Goal: Information Seeking & Learning: Find specific fact

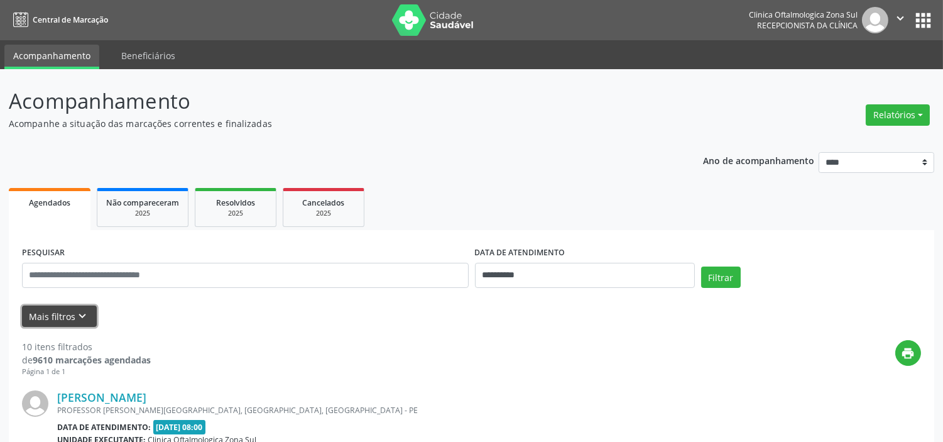
click at [87, 311] on icon "keyboard_arrow_down" at bounding box center [83, 316] width 14 height 14
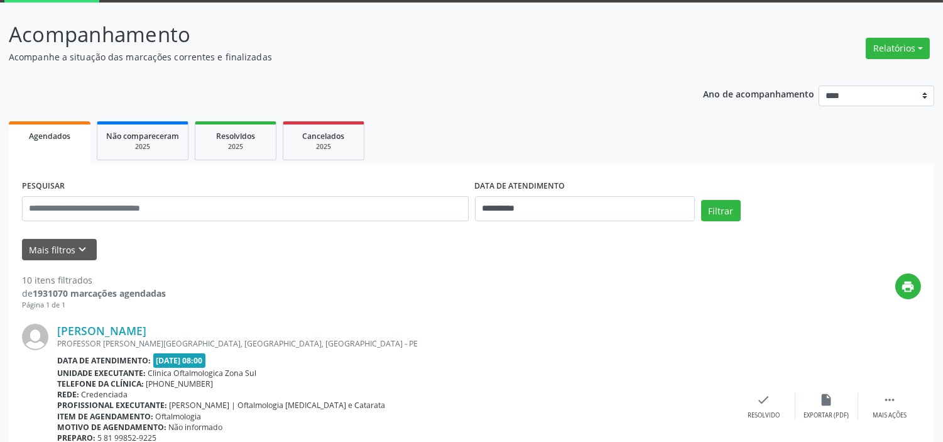
scroll to position [139, 0]
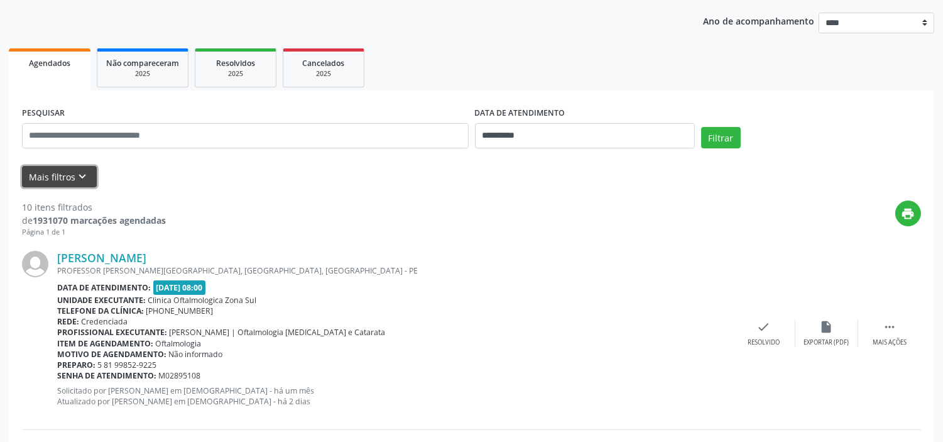
click at [74, 166] on button "Mais filtros keyboard_arrow_down" at bounding box center [59, 177] width 75 height 22
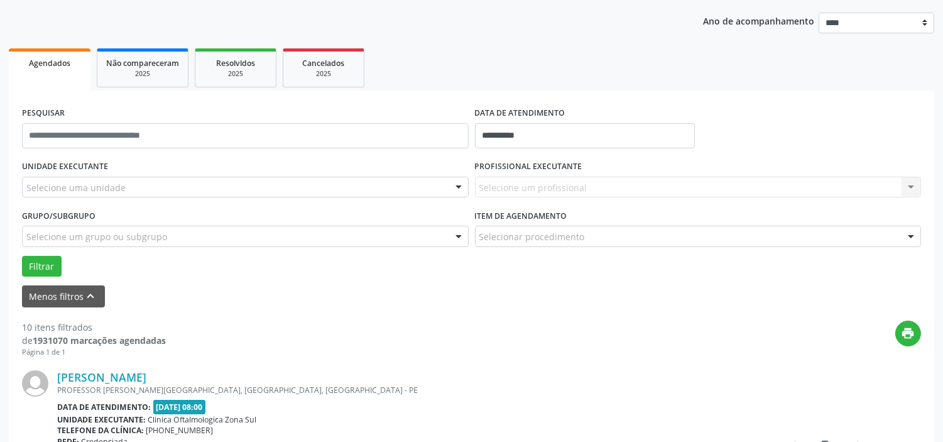
click at [133, 184] on div "Selecione uma unidade" at bounding box center [245, 187] width 447 height 21
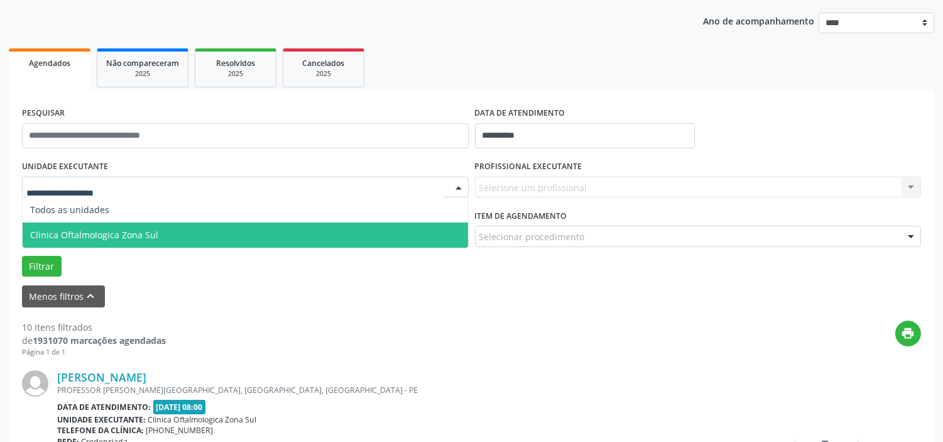
click at [140, 235] on span "Clinica Oftalmologica Zona Sul" at bounding box center [94, 235] width 128 height 12
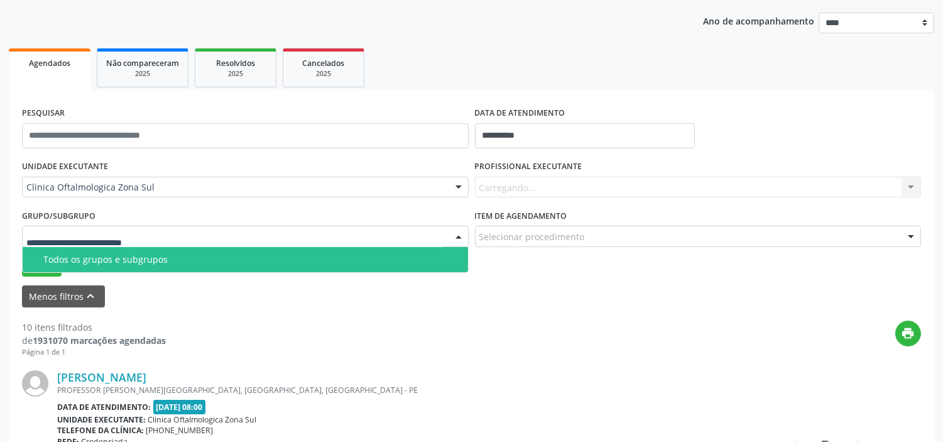
click at [158, 250] on span "Todos os grupos e subgrupos" at bounding box center [245, 259] width 445 height 25
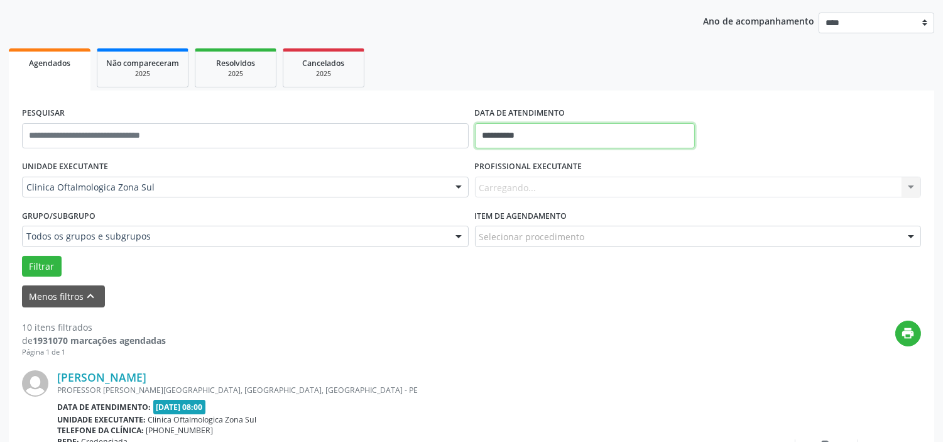
click at [564, 139] on input "**********" at bounding box center [585, 135] width 220 height 25
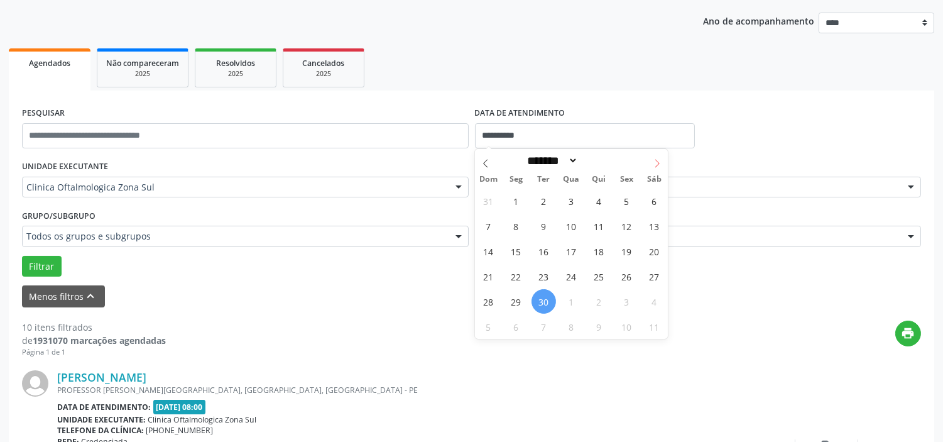
click at [653, 163] on icon at bounding box center [657, 163] width 9 height 9
select select "*"
click at [573, 200] on span "1" at bounding box center [571, 200] width 24 height 24
type input "**********"
click at [656, 165] on icon at bounding box center [657, 163] width 9 height 9
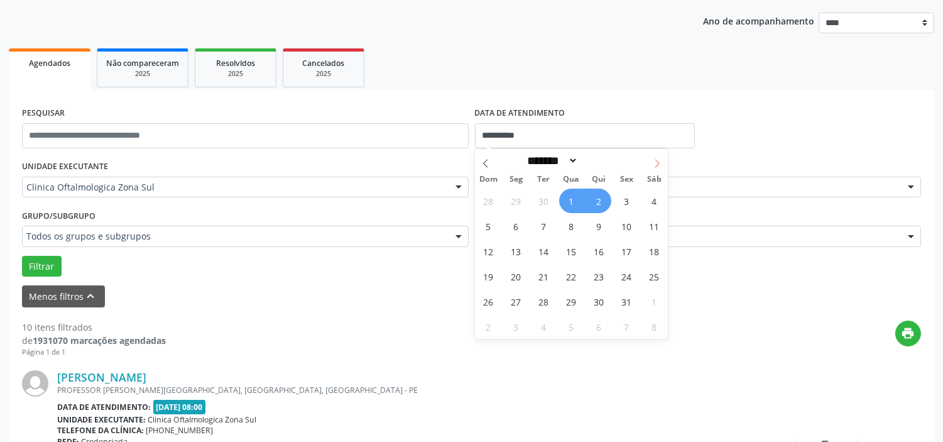
select select "**"
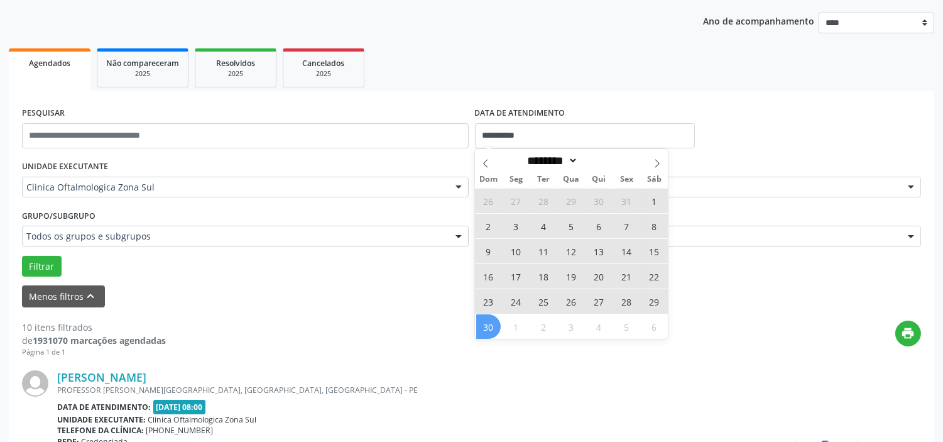
click at [493, 324] on span "30" at bounding box center [488, 326] width 24 height 24
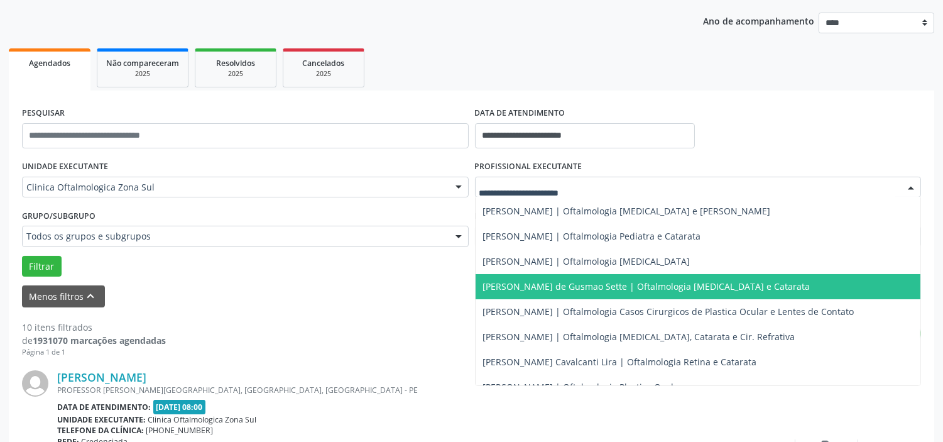
scroll to position [70, 0]
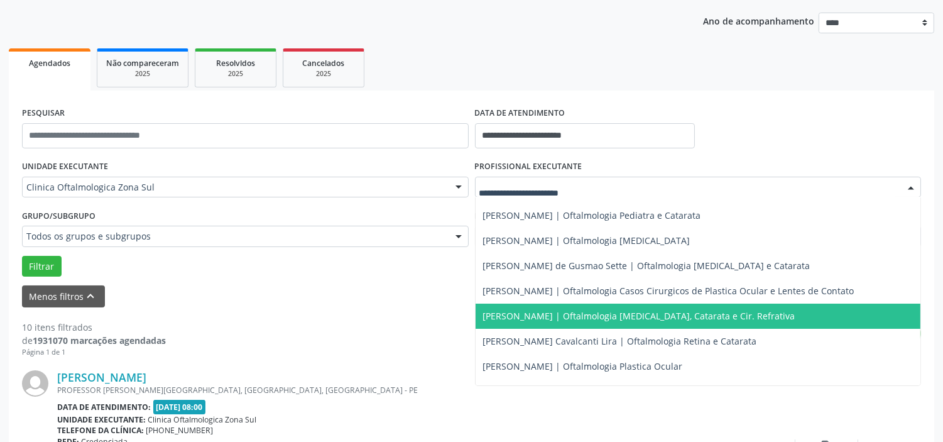
click at [538, 319] on span "[PERSON_NAME] | Oftalmologia [MEDICAL_DATA], Catarata e Cir. Refrativa" at bounding box center [639, 316] width 312 height 12
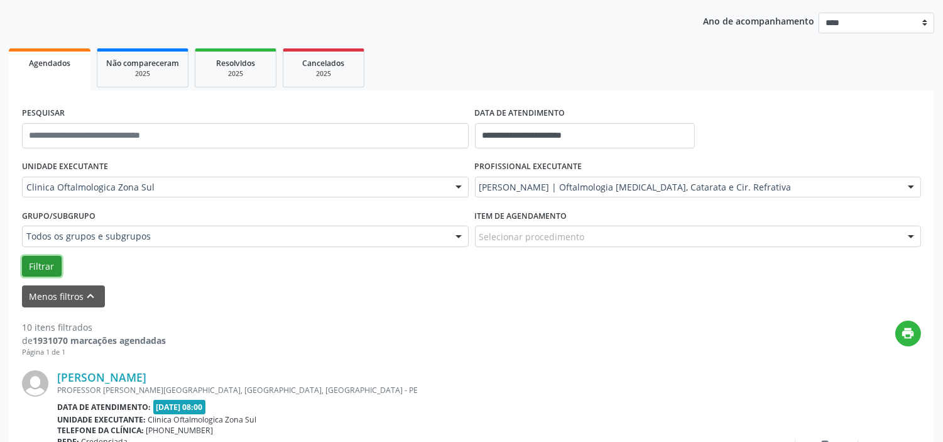
click at [52, 266] on button "Filtrar" at bounding box center [42, 266] width 40 height 21
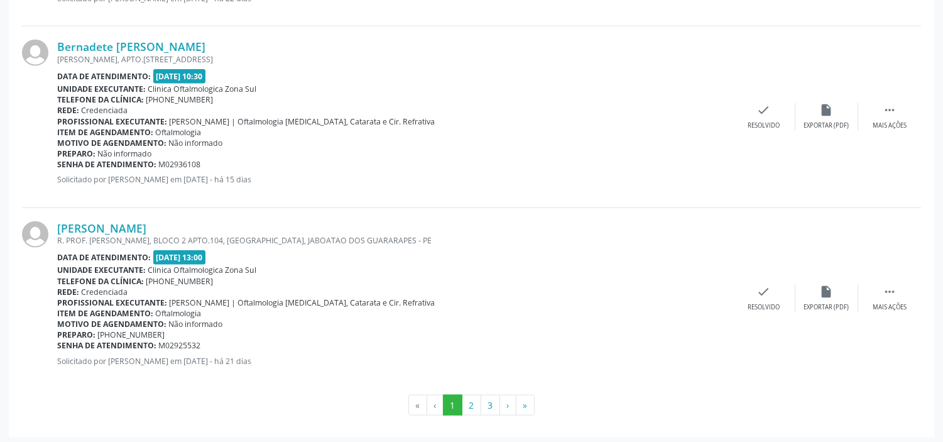
scroll to position [2871, 0]
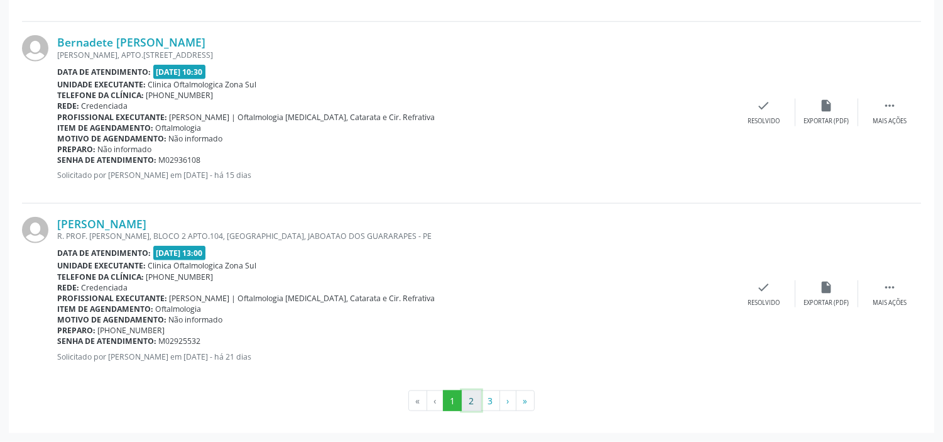
click at [473, 401] on button "2" at bounding box center [471, 400] width 19 height 21
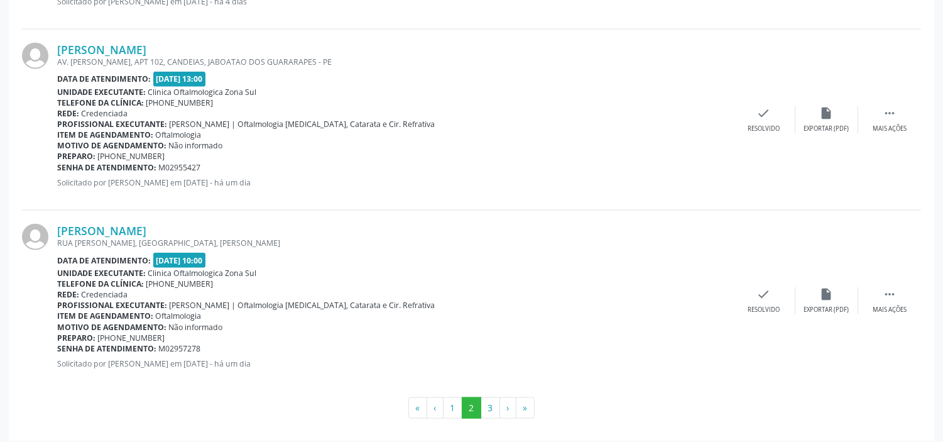
scroll to position [2828, 0]
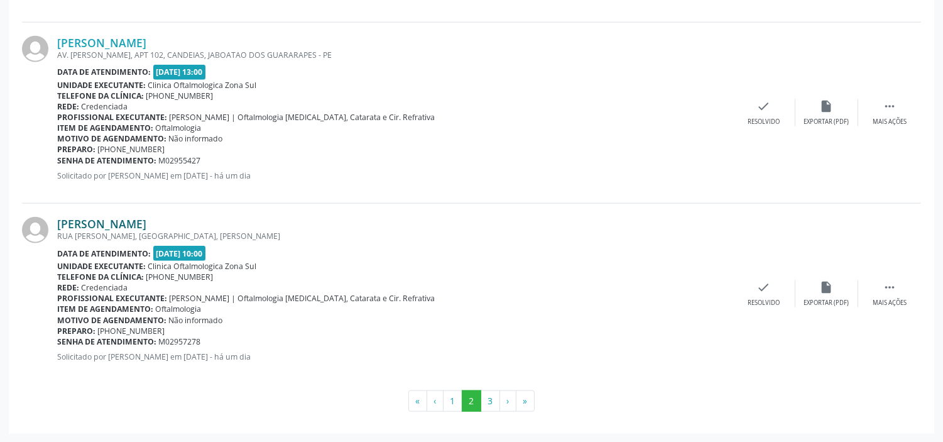
click at [118, 222] on link "[PERSON_NAME]" at bounding box center [101, 224] width 89 height 14
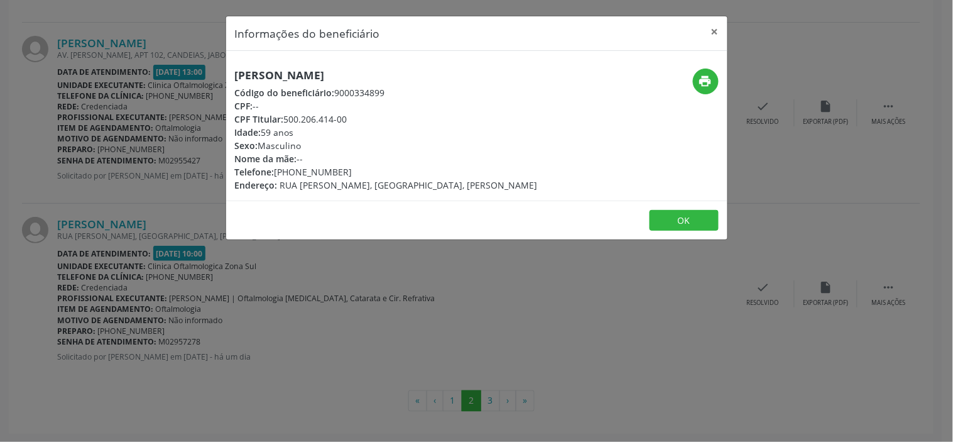
click at [329, 69] on h5 "[PERSON_NAME]" at bounding box center [386, 74] width 303 height 13
copy div "[PERSON_NAME]"
drag, startPoint x: 349, startPoint y: 168, endPoint x: 276, endPoint y: 167, distance: 72.3
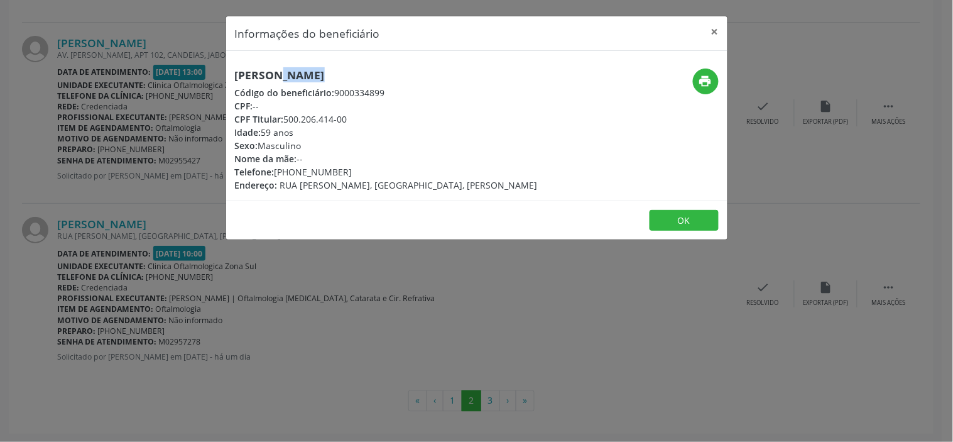
click at [276, 167] on div "Telefone: [PHONE_NUMBER]" at bounding box center [386, 171] width 303 height 13
copy div "[PHONE_NUMBER]"
click at [321, 283] on div "Informações do beneficiário × [PERSON_NAME] Código do beneficiário: 9000334899 …" at bounding box center [476, 221] width 953 height 442
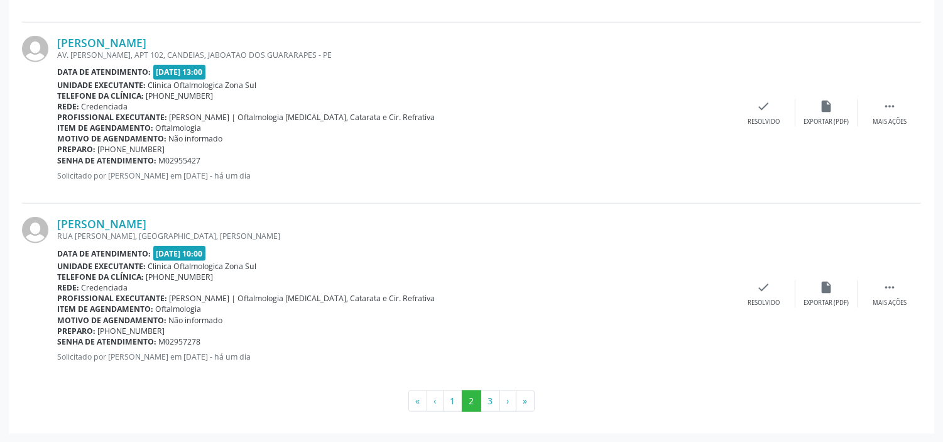
drag, startPoint x: 205, startPoint y: 340, endPoint x: 58, endPoint y: 337, distance: 146.4
click at [58, 337] on div "Senha de atendimento: M02957278" at bounding box center [394, 341] width 675 height 11
copy div "Senha de atendimento: M02957278"
click at [494, 399] on button "3" at bounding box center [490, 400] width 19 height 21
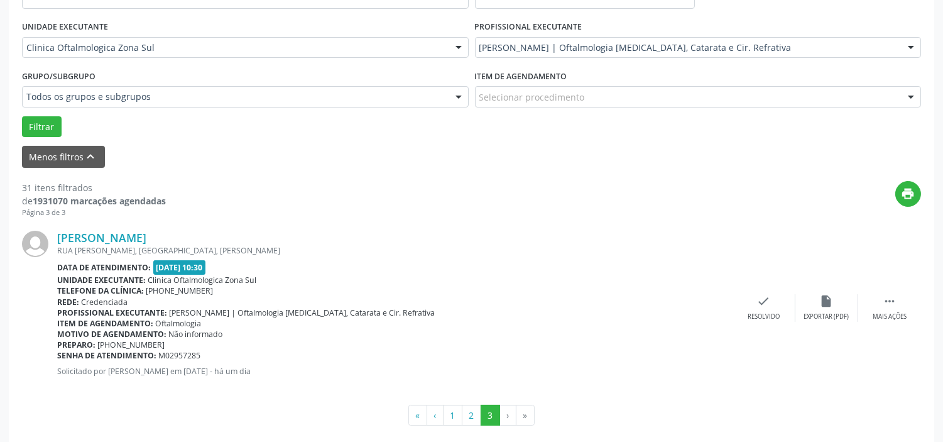
scroll to position [293, 0]
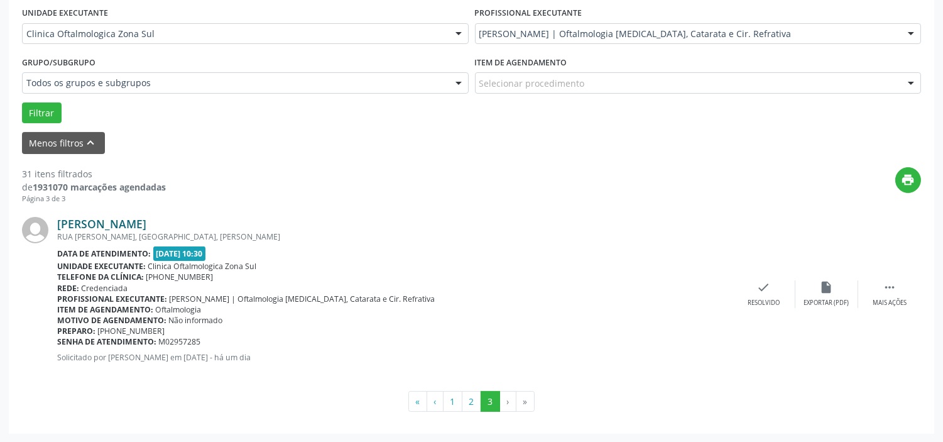
click at [146, 221] on link "[PERSON_NAME]" at bounding box center [101, 224] width 89 height 14
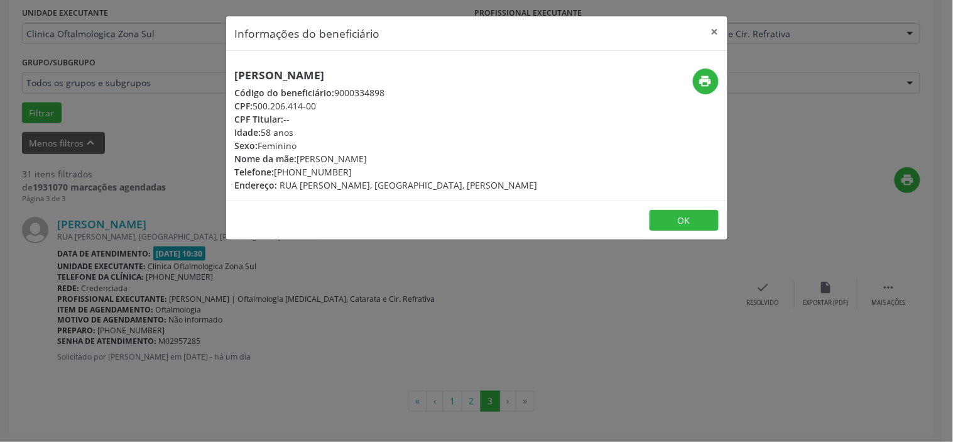
click at [296, 102] on div "CPF: 500.206.414-00" at bounding box center [386, 105] width 303 height 13
click at [321, 105] on div "CPF: 500.206.414-00" at bounding box center [386, 105] width 303 height 13
drag, startPoint x: 319, startPoint y: 105, endPoint x: 254, endPoint y: 108, distance: 64.8
click at [254, 108] on div "CPF: 500.206.414-00" at bounding box center [386, 105] width 303 height 13
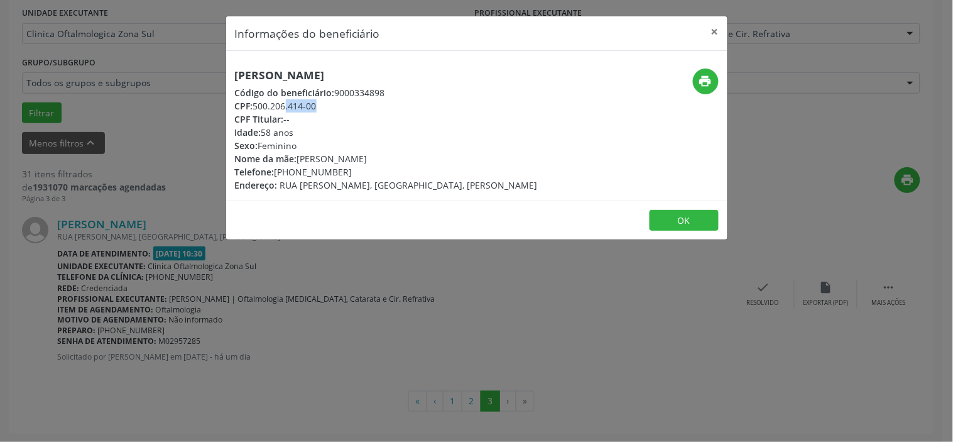
copy div "500.206.414-00"
click at [337, 71] on h5 "[PERSON_NAME]" at bounding box center [386, 74] width 303 height 13
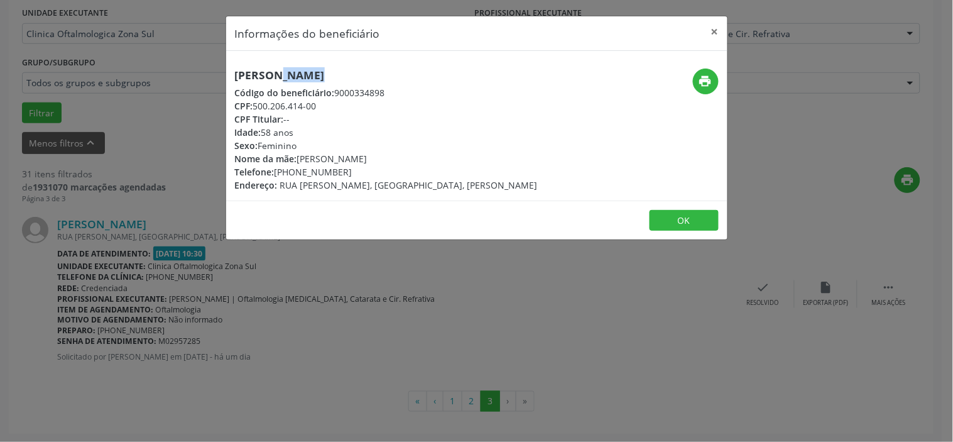
copy div "[PERSON_NAME]"
drag, startPoint x: 306, startPoint y: 296, endPoint x: 244, endPoint y: 332, distance: 71.4
click at [305, 298] on div "Informações do beneficiário × [PERSON_NAME] Código do beneficiário: 9000334898 …" at bounding box center [476, 221] width 953 height 442
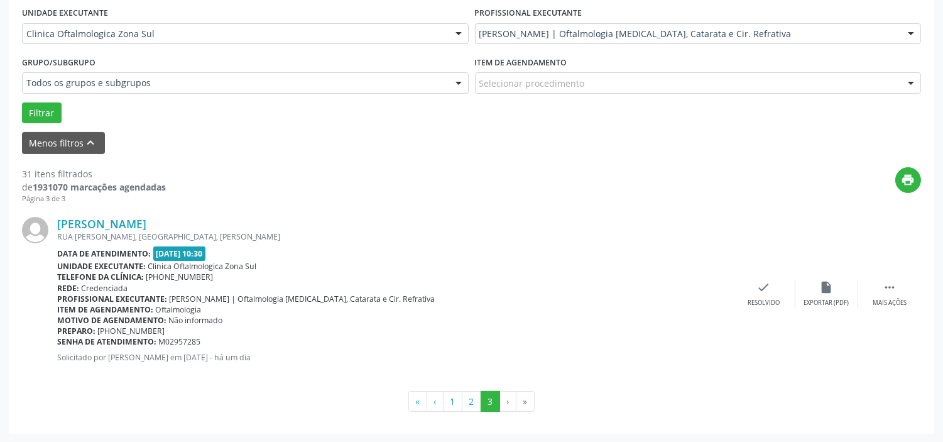
drag, startPoint x: 201, startPoint y: 340, endPoint x: 58, endPoint y: 338, distance: 142.6
click at [58, 338] on div "Senha de atendimento: M02957285" at bounding box center [394, 341] width 675 height 11
copy div "Senha de atendimento: M02957285"
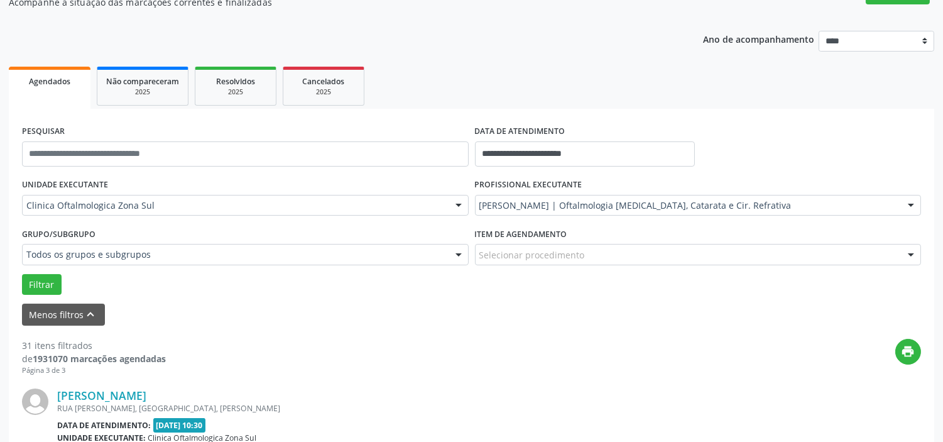
scroll to position [0, 0]
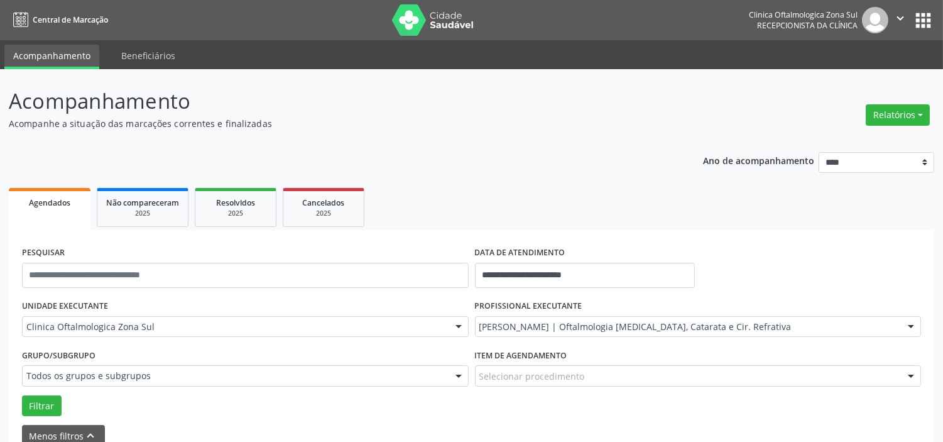
click at [898, 21] on icon "" at bounding box center [900, 18] width 14 height 14
click at [855, 82] on link "Sair" at bounding box center [868, 77] width 87 height 18
